Goal: Task Accomplishment & Management: Manage account settings

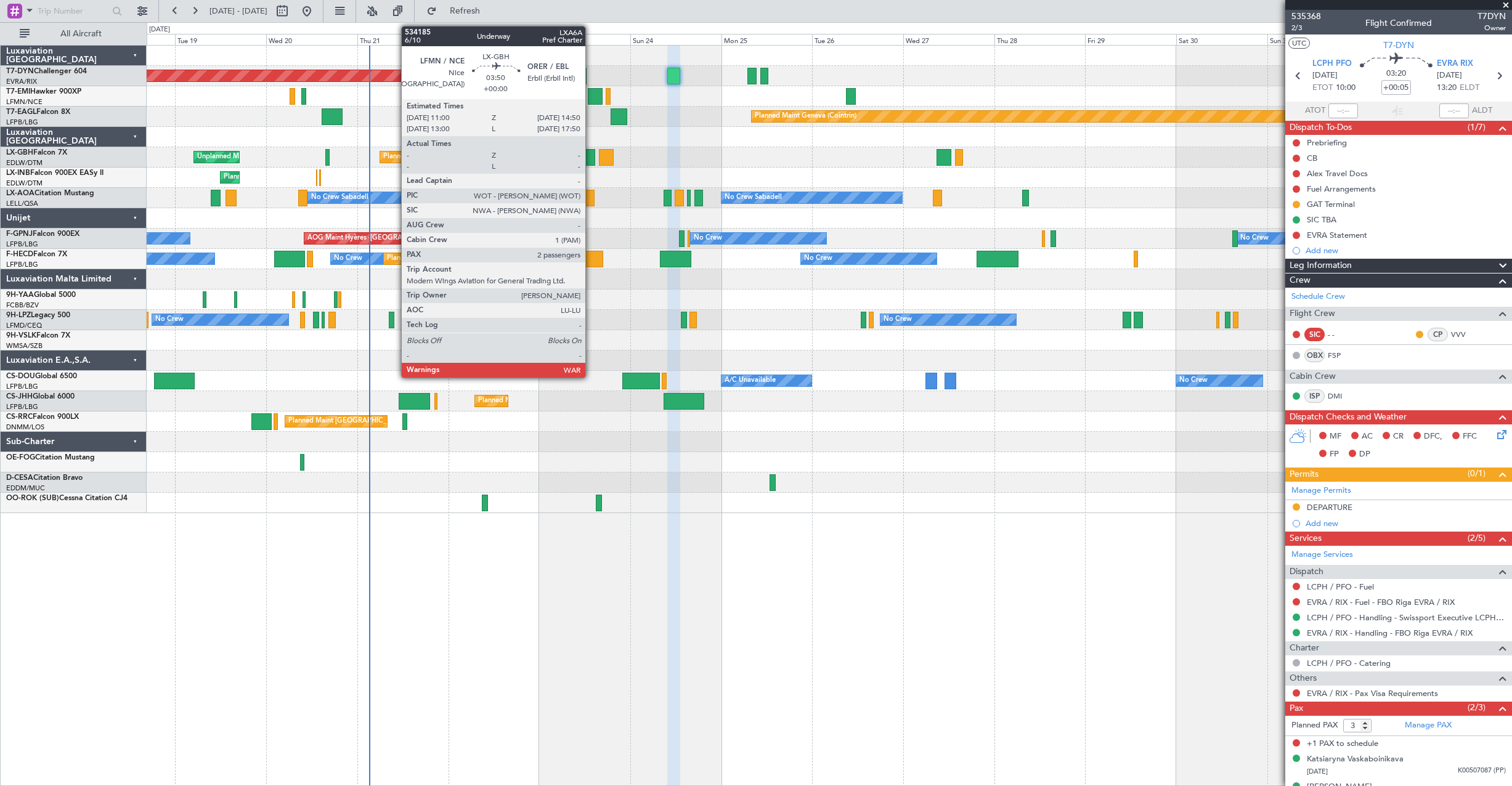
click at [591, 150] on div at bounding box center [588, 157] width 15 height 16
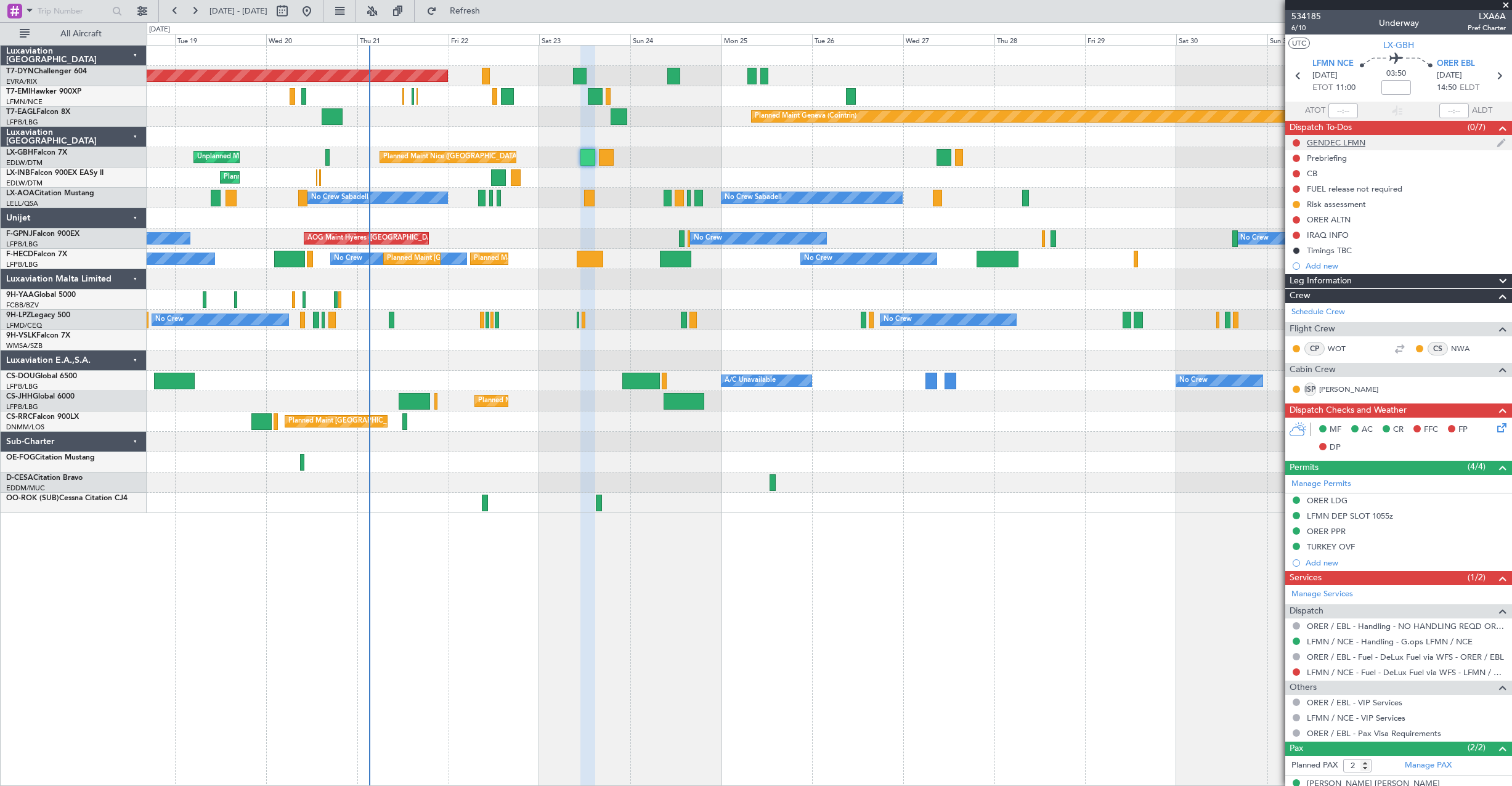
click at [1400, 146] on div "GENDEC LFMN" at bounding box center [1399, 143] width 227 height 16
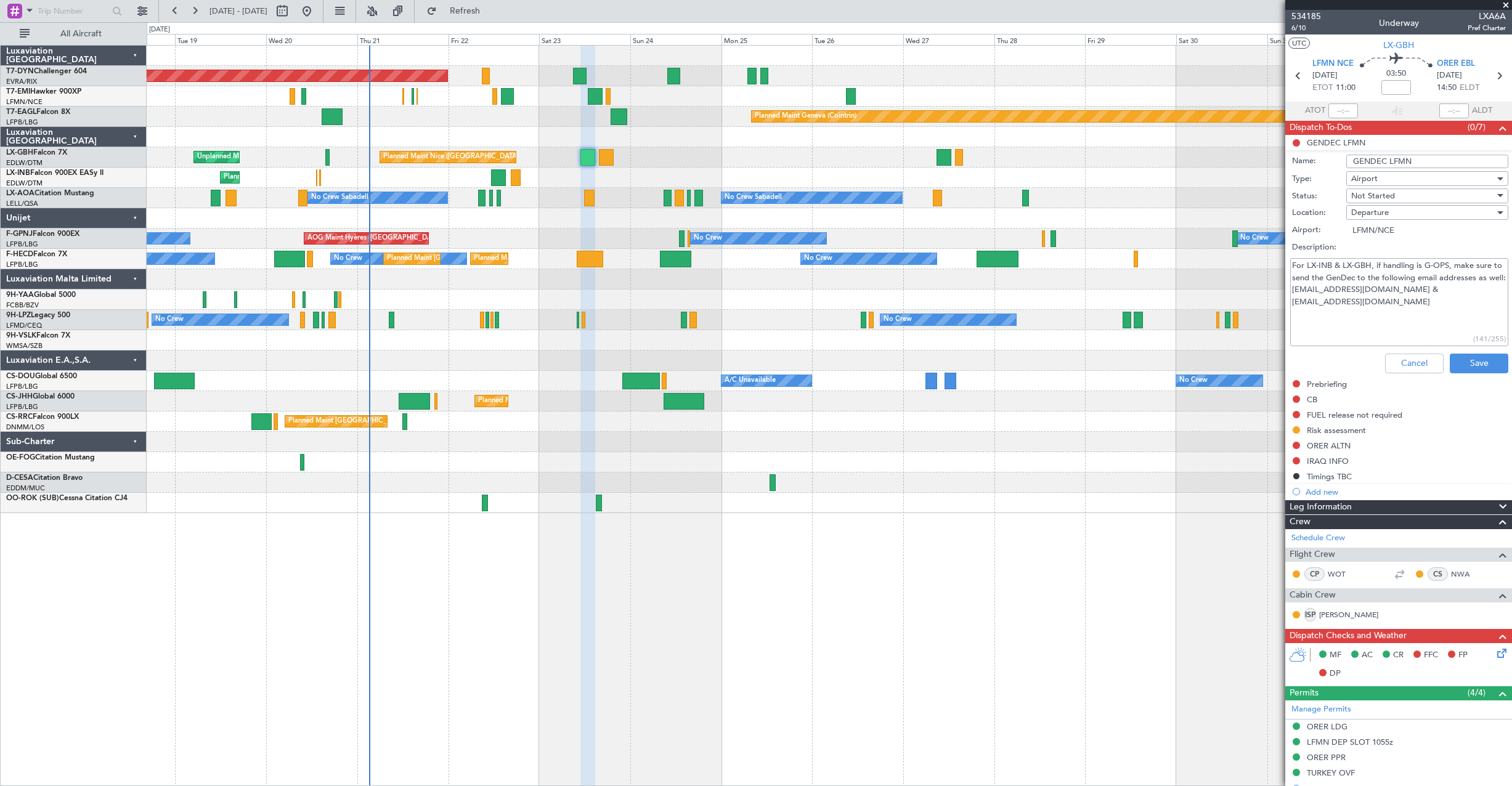
drag, startPoint x: 1311, startPoint y: 290, endPoint x: 1366, endPoint y: 292, distance: 55.0
click at [1366, 292] on textarea "For LX-INB & LX-GBH, if handling is G-OPS, make sure to send the GenDec to the …" at bounding box center [1399, 302] width 218 height 88
drag, startPoint x: 1375, startPoint y: 289, endPoint x: 1431, endPoint y: 292, distance: 56.1
click at [1431, 292] on textarea "For LX-INB & LX-GBH, if handling is G-OPS, make sure to send the GenDec to the …" at bounding box center [1399, 302] width 218 height 88
click at [1297, 140] on li "GENDEC LFMN Name: GENDEC LFMN Type: Airport Status: Not Started Location: Depar…" at bounding box center [1399, 257] width 227 height 243
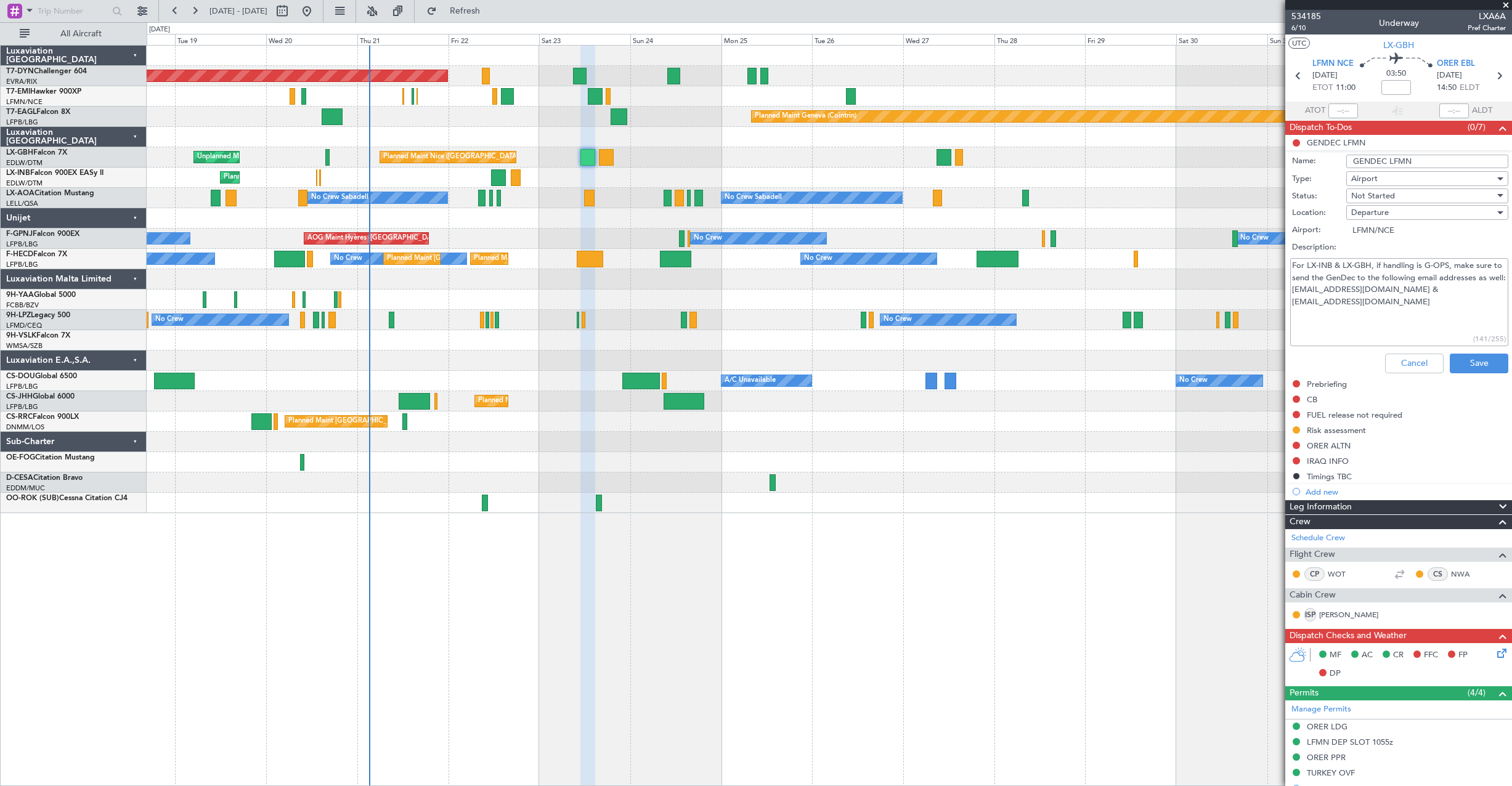
click at [1297, 142] on li "GENDEC LFMN Name: GENDEC LFMN Type: Airport Status: Not Started Location: Depar…" at bounding box center [1399, 257] width 227 height 243
click at [1374, 197] on span "Not Started" at bounding box center [1373, 196] width 44 height 11
click at [1384, 257] on span "Completed" at bounding box center [1421, 258] width 144 height 19
click at [1483, 366] on button "Save" at bounding box center [1479, 364] width 58 height 19
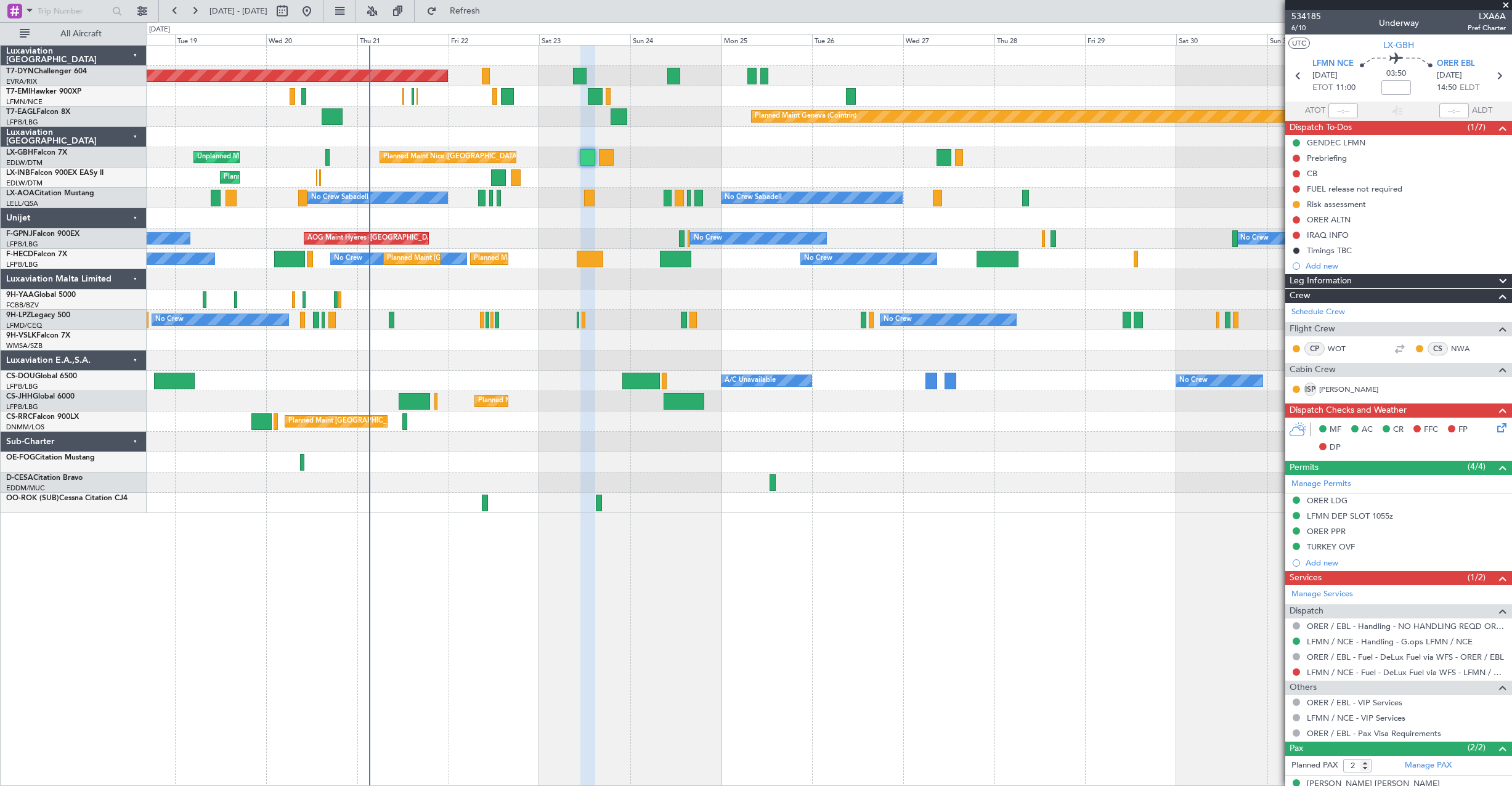
click at [601, 159] on div at bounding box center [606, 157] width 15 height 16
click at [603, 160] on div at bounding box center [606, 157] width 15 height 16
type input "0"
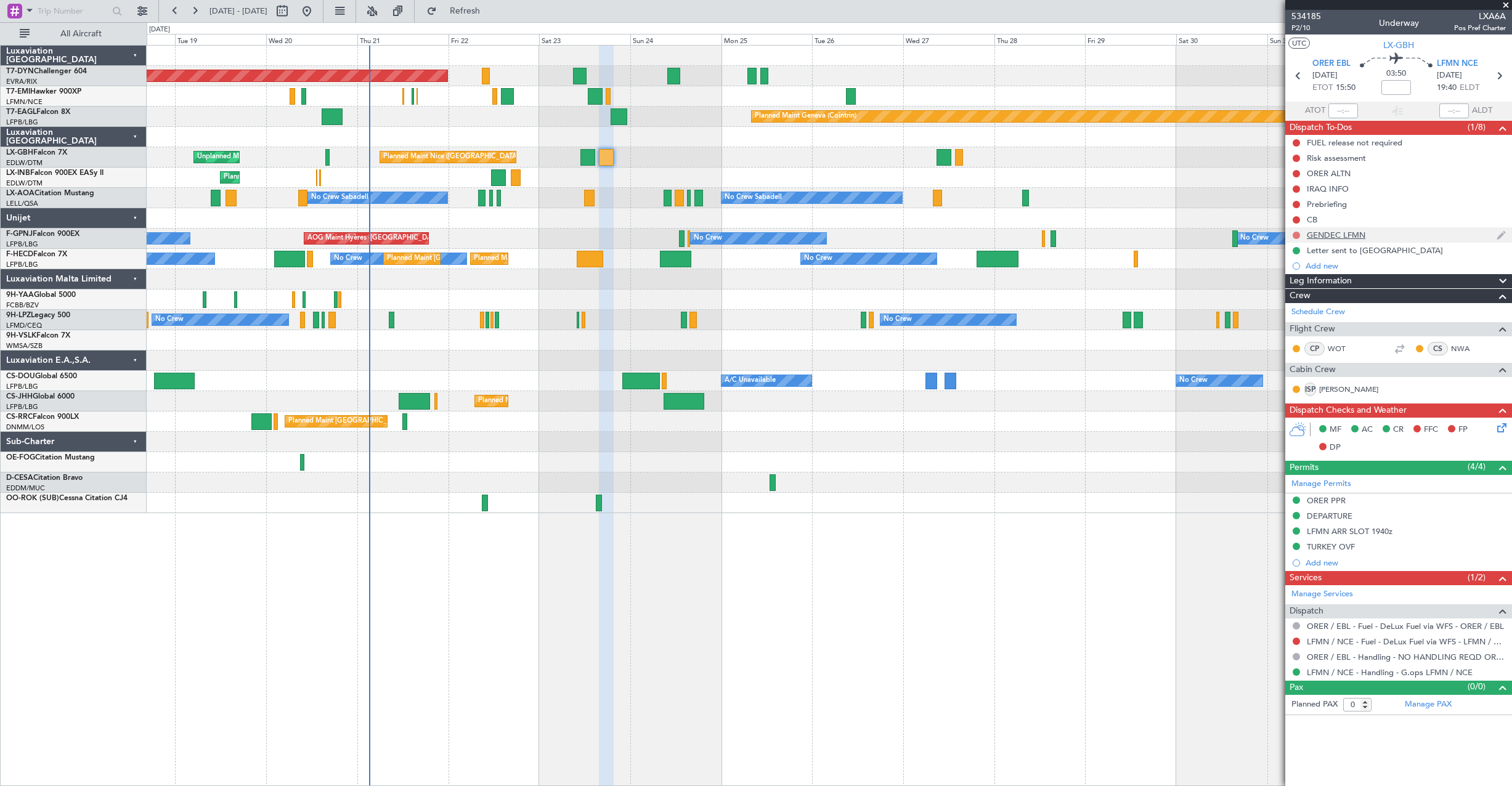
click at [1293, 232] on button at bounding box center [1296, 235] width 7 height 7
click at [1296, 287] on span "Completed" at bounding box center [1302, 290] width 40 height 13
